Goal: Transaction & Acquisition: Purchase product/service

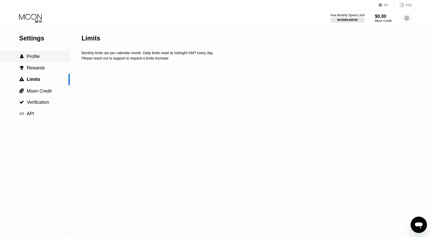
click at [32, 57] on span "Profile" at bounding box center [33, 56] width 13 height 5
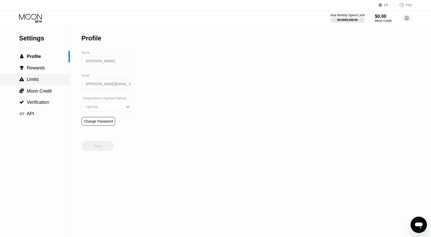
click at [31, 81] on span "Limits" at bounding box center [33, 79] width 12 height 5
click at [31, 81] on div "Settings  Profile  Rewards  Limits  Moon Credit  Verification  API Limits…" at bounding box center [215, 118] width 431 height 237
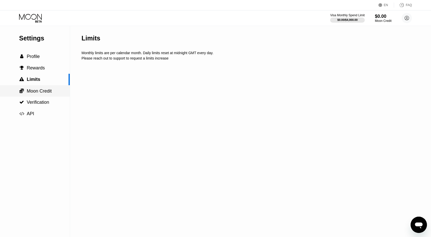
click at [40, 93] on span "Moon Credit" at bounding box center [39, 91] width 25 height 5
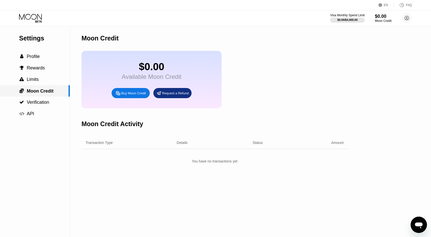
click at [40, 93] on span "Moon Credit" at bounding box center [40, 91] width 27 height 5
click at [33, 107] on div " Verification" at bounding box center [35, 102] width 70 height 11
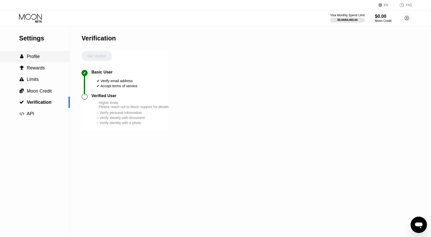
click at [34, 58] on span "Profile" at bounding box center [33, 56] width 13 height 5
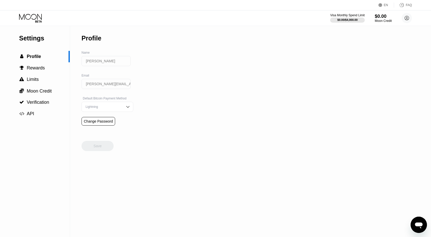
click at [390, 20] on div "Moon Credit" at bounding box center [383, 21] width 17 height 4
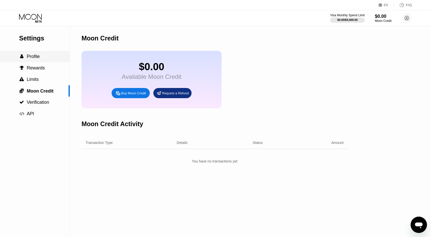
click at [33, 58] on span "Profile" at bounding box center [33, 56] width 13 height 5
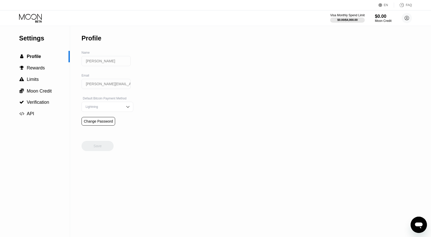
click at [351, 21] on div "$0.00 / $4,000.00" at bounding box center [347, 19] width 20 height 3
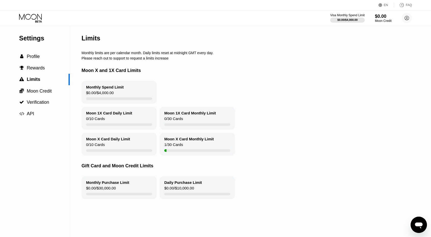
click at [41, 19] on icon at bounding box center [31, 18] width 24 height 9
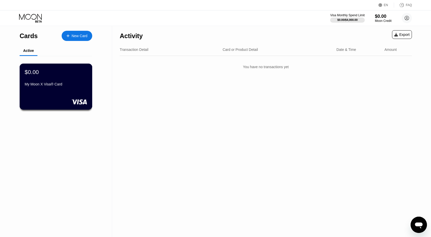
click at [55, 85] on div "My Moon X Visa® Card" at bounding box center [56, 84] width 62 height 4
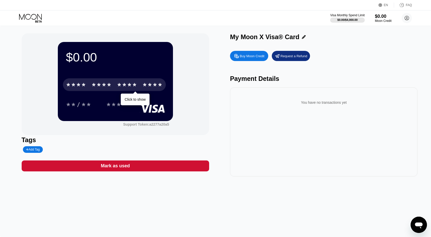
click at [158, 80] on div "* * * * * * * * * * * * ****" at bounding box center [114, 84] width 103 height 13
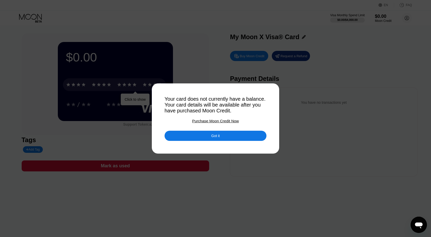
click at [215, 138] on div "Got it" at bounding box center [215, 136] width 8 height 5
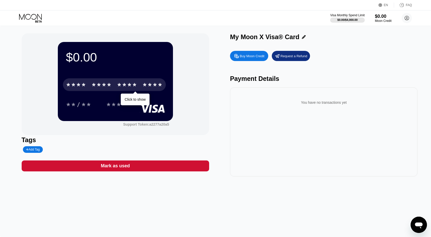
click at [138, 102] on div "**/** ***" at bounding box center [115, 104] width 99 height 13
click at [192, 112] on div "$0.00 * * * * * * * * * * * * **** Click to show **/** *** Support Token: a2277…" at bounding box center [116, 84] width 188 height 102
click at [247, 56] on div "Buy Moon Credit" at bounding box center [252, 56] width 25 height 4
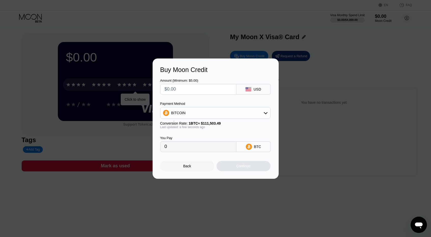
click at [209, 87] on input "text" at bounding box center [199, 89] width 68 height 10
click at [264, 87] on div "USD" at bounding box center [253, 89] width 34 height 11
click at [256, 90] on div "USD" at bounding box center [258, 89] width 8 height 4
click at [190, 88] on input "text" at bounding box center [199, 89] width 68 height 10
click at [207, 115] on div "BITCOIN" at bounding box center [216, 113] width 110 height 10
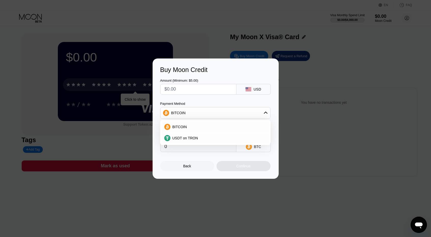
click at [206, 115] on div "BITCOIN" at bounding box center [216, 113] width 110 height 10
click at [186, 151] on input "0" at bounding box center [199, 147] width 68 height 10
click at [198, 90] on input "text" at bounding box center [199, 89] width 68 height 10
type input "$2"
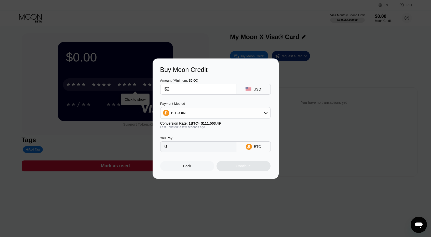
type input "0.00001794"
type input "$25"
type input "0.00022421"
type input "$25"
type input "0.00022190"
